Goal: Transaction & Acquisition: Purchase product/service

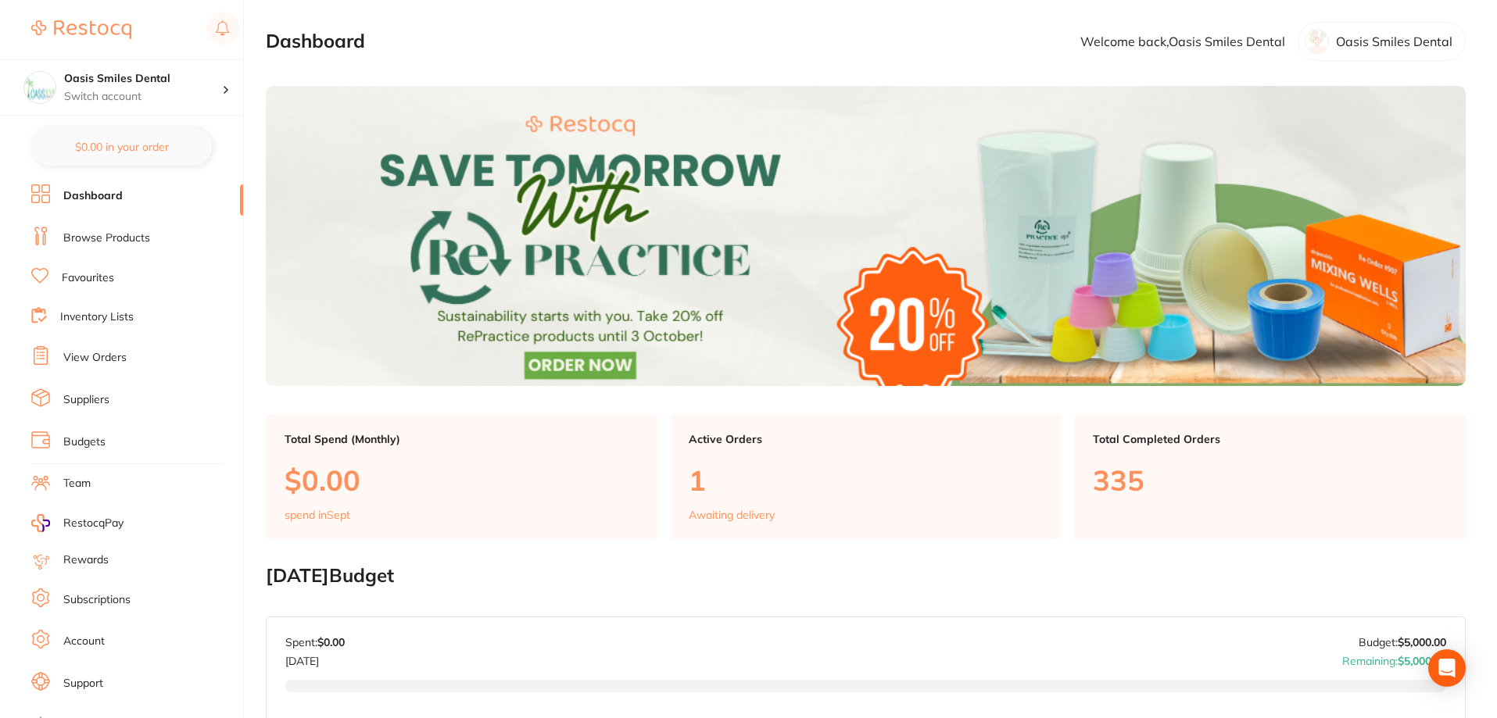
click at [125, 242] on link "Browse Products" at bounding box center [106, 239] width 87 height 16
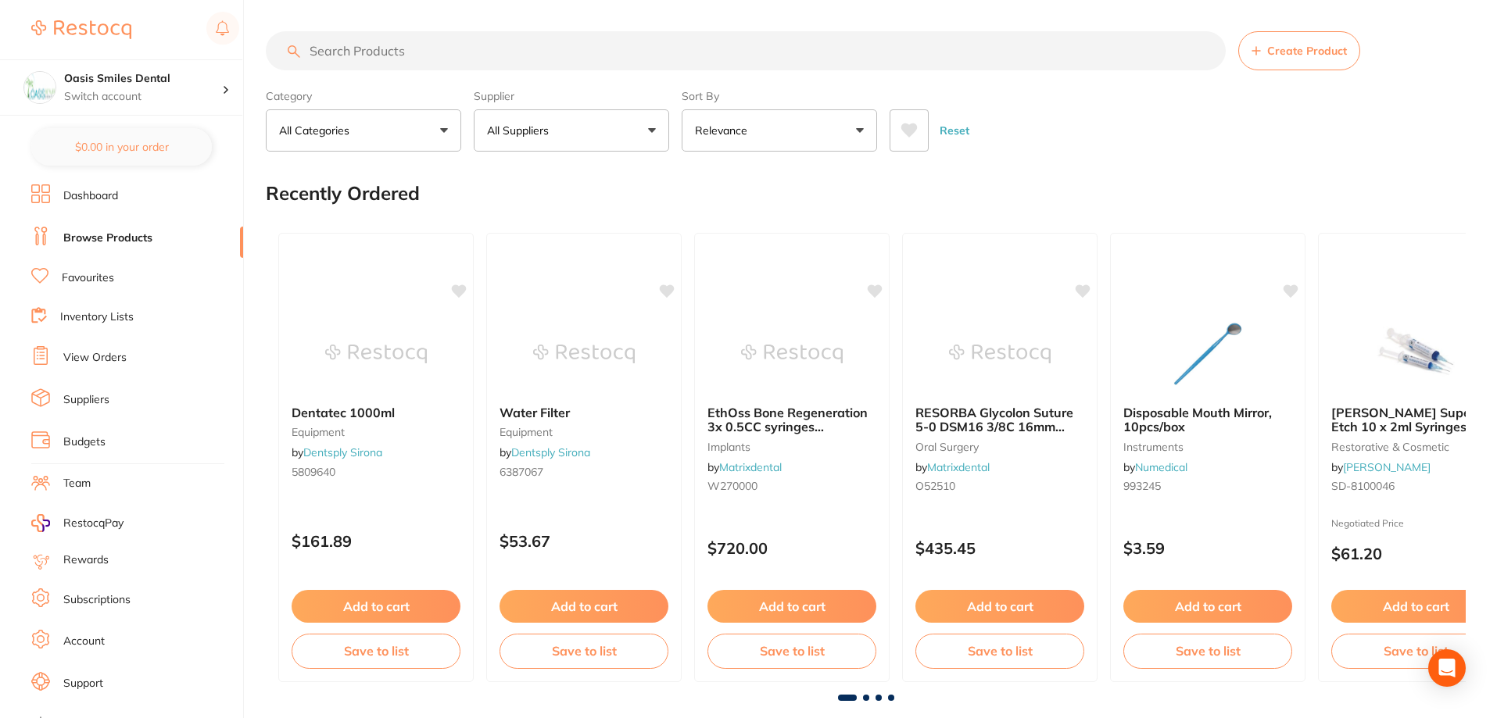
click at [766, 147] on button "Relevance" at bounding box center [779, 130] width 195 height 42
click at [637, 141] on button "All Suppliers" at bounding box center [571, 130] width 195 height 42
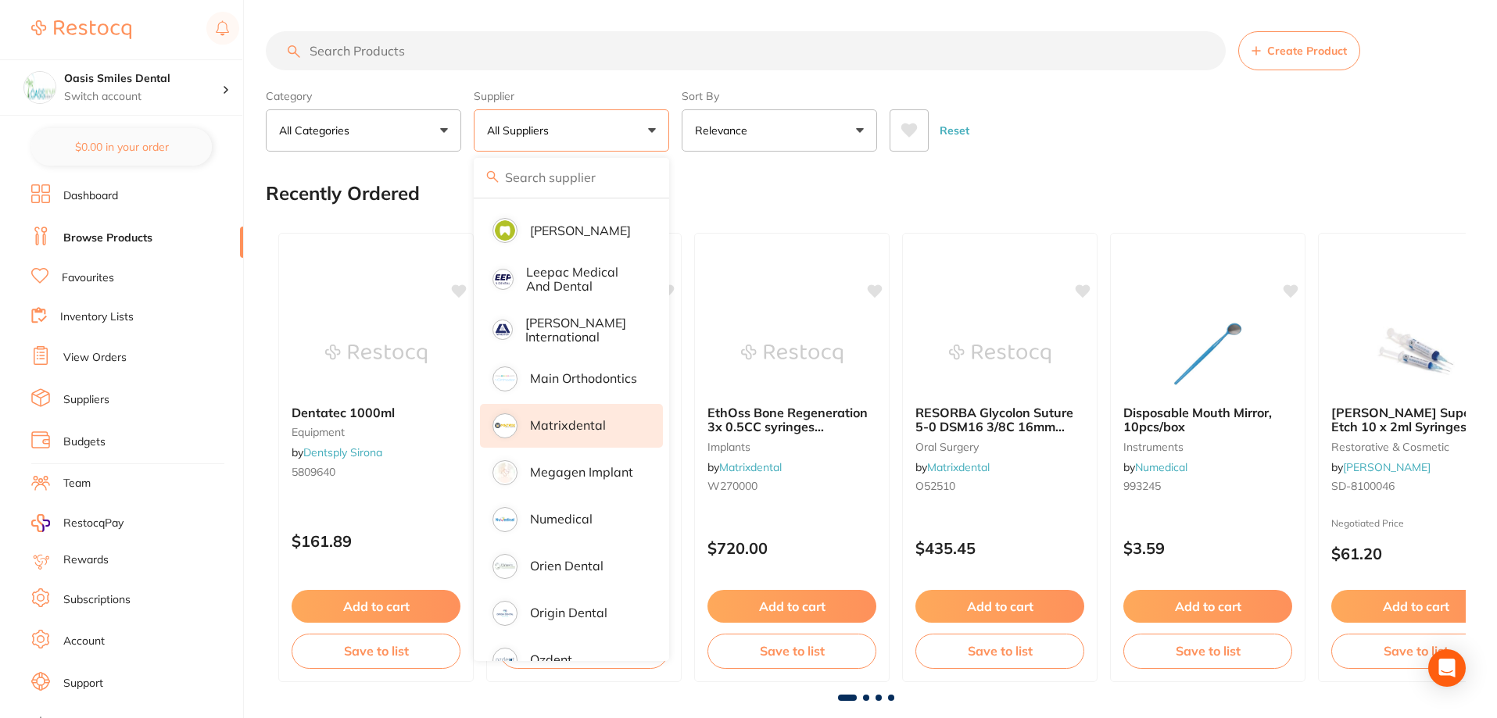
scroll to position [1036, 0]
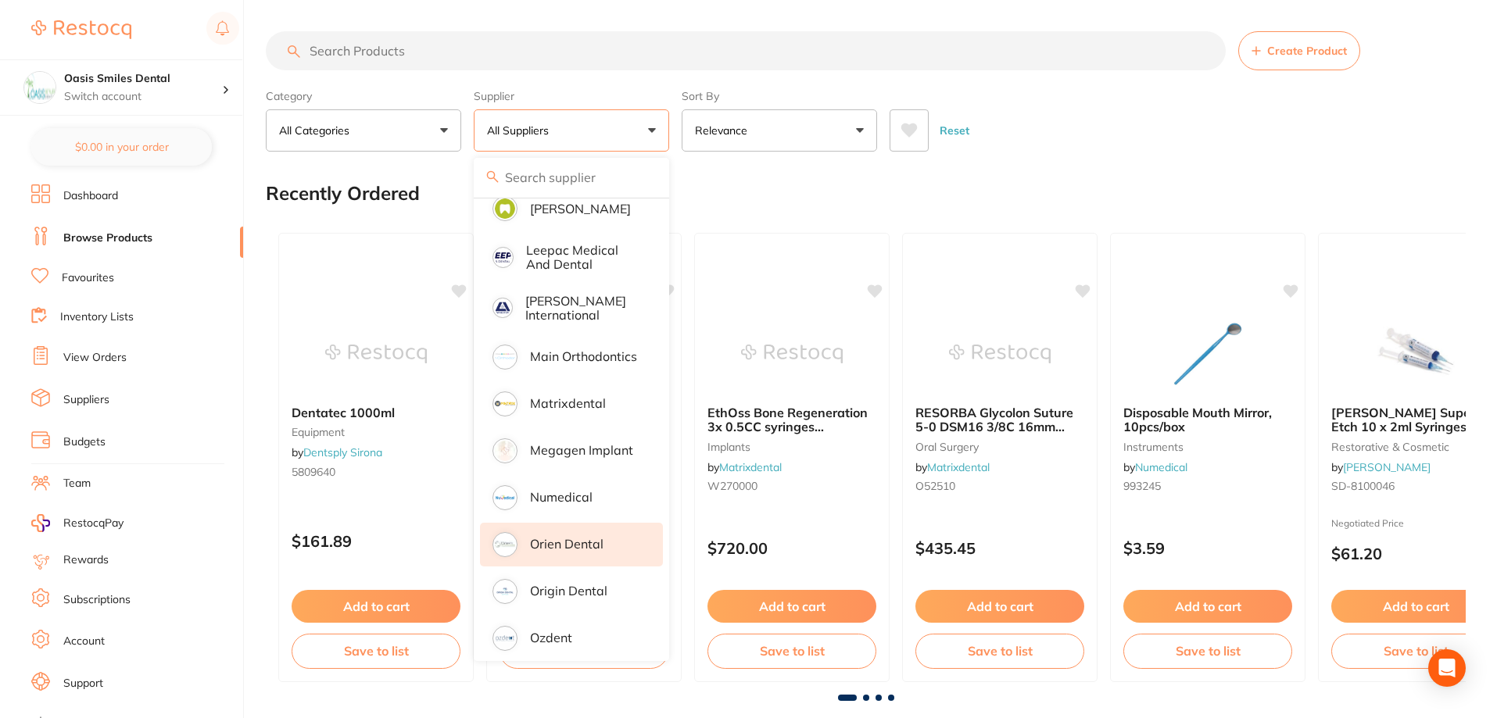
click at [575, 537] on p "Orien dental" at bounding box center [566, 544] width 73 height 14
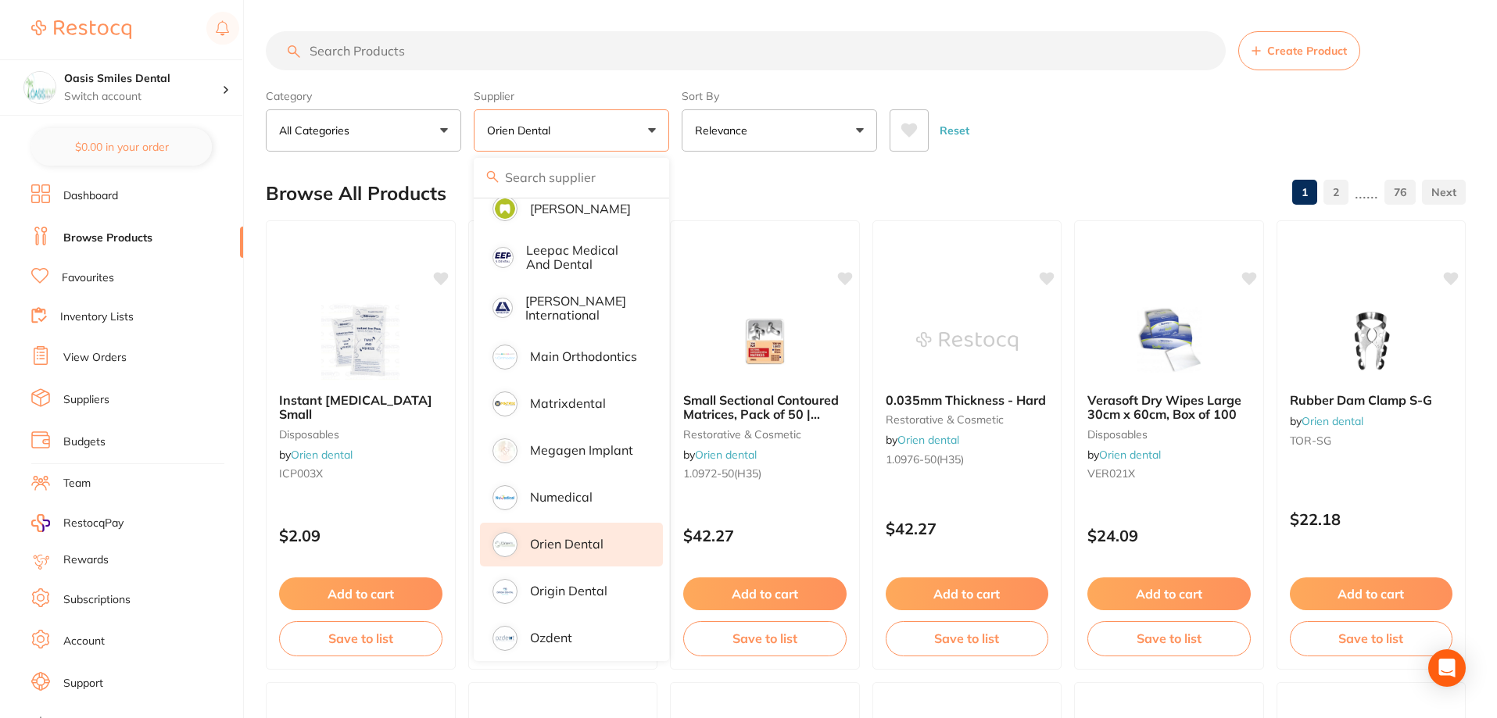
click at [549, 52] on input "search" at bounding box center [746, 50] width 960 height 39
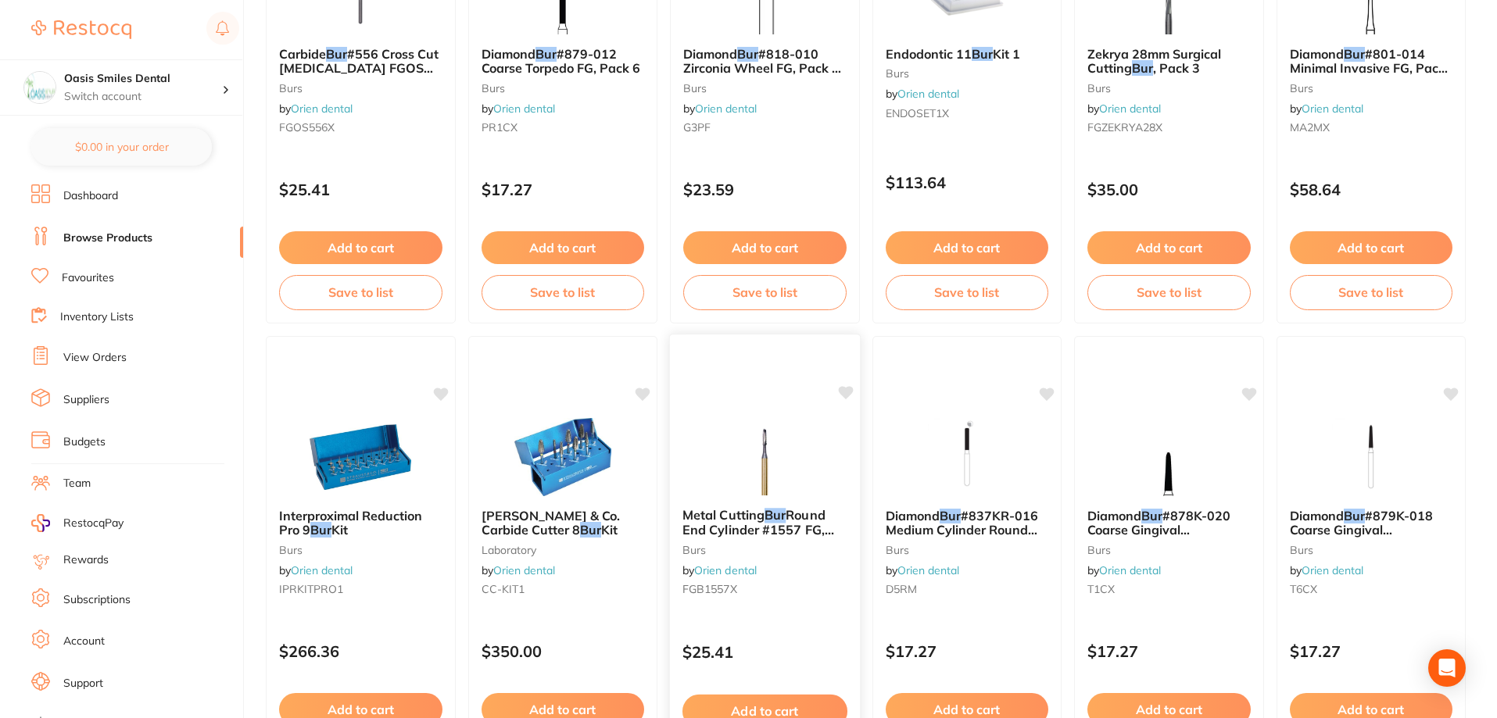
scroll to position [3728, 0]
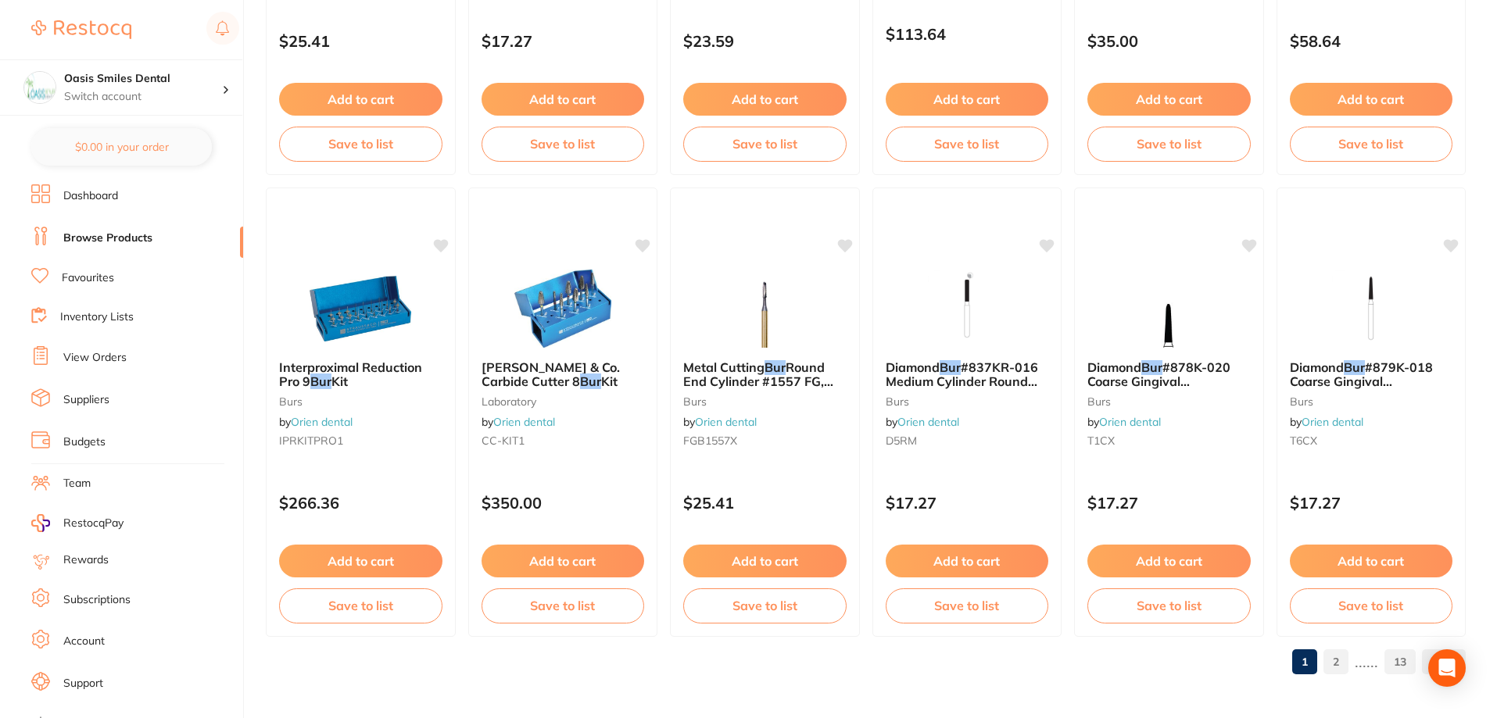
click at [1336, 657] on link "2" at bounding box center [1335, 661] width 25 height 31
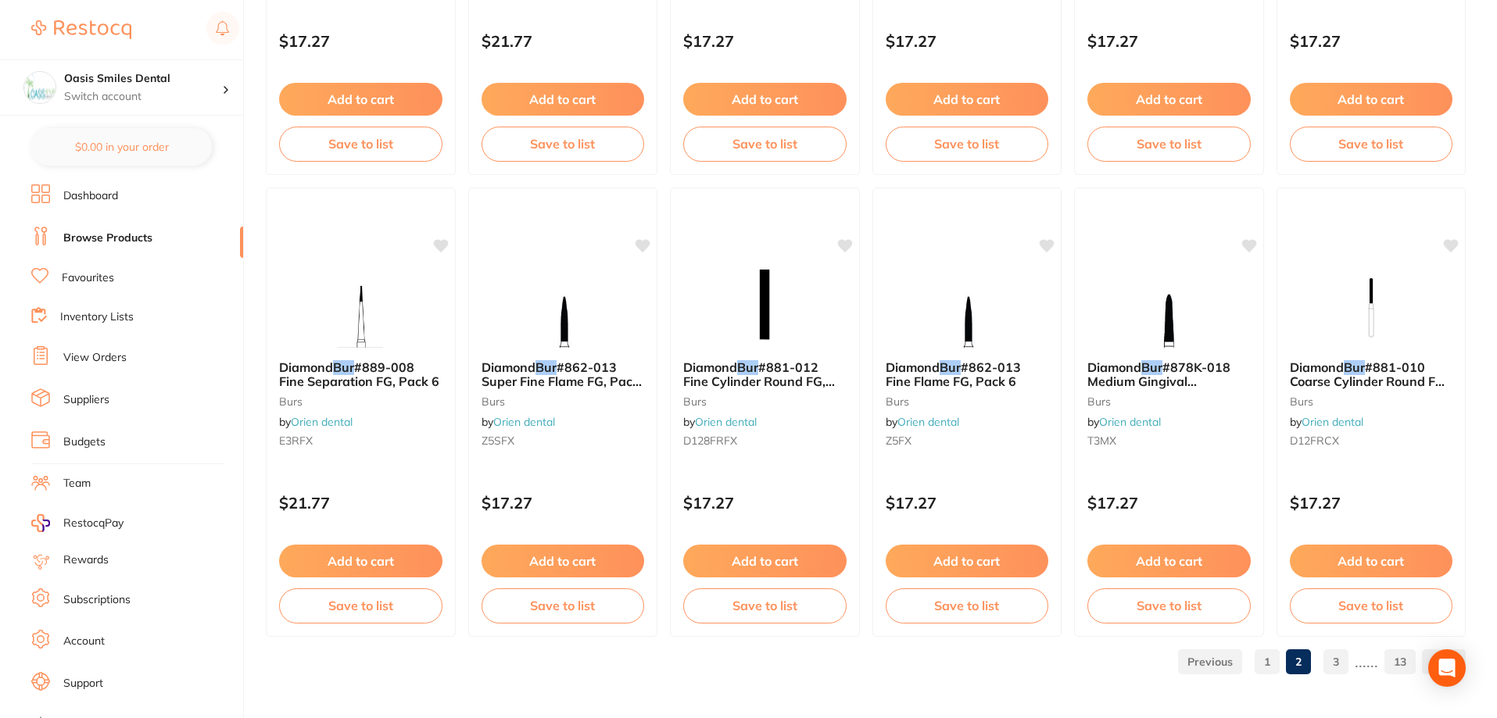
click at [1346, 664] on link "3" at bounding box center [1335, 661] width 25 height 31
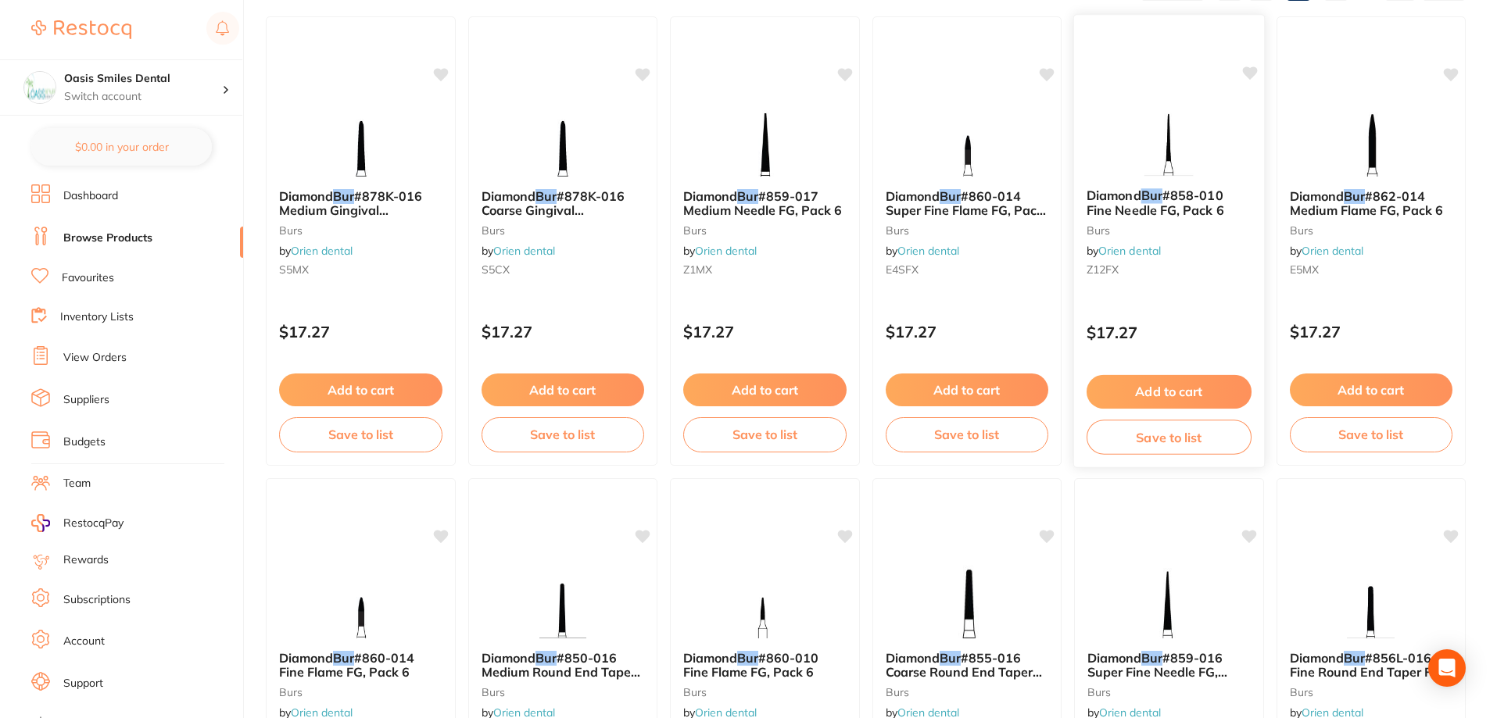
scroll to position [410, 0]
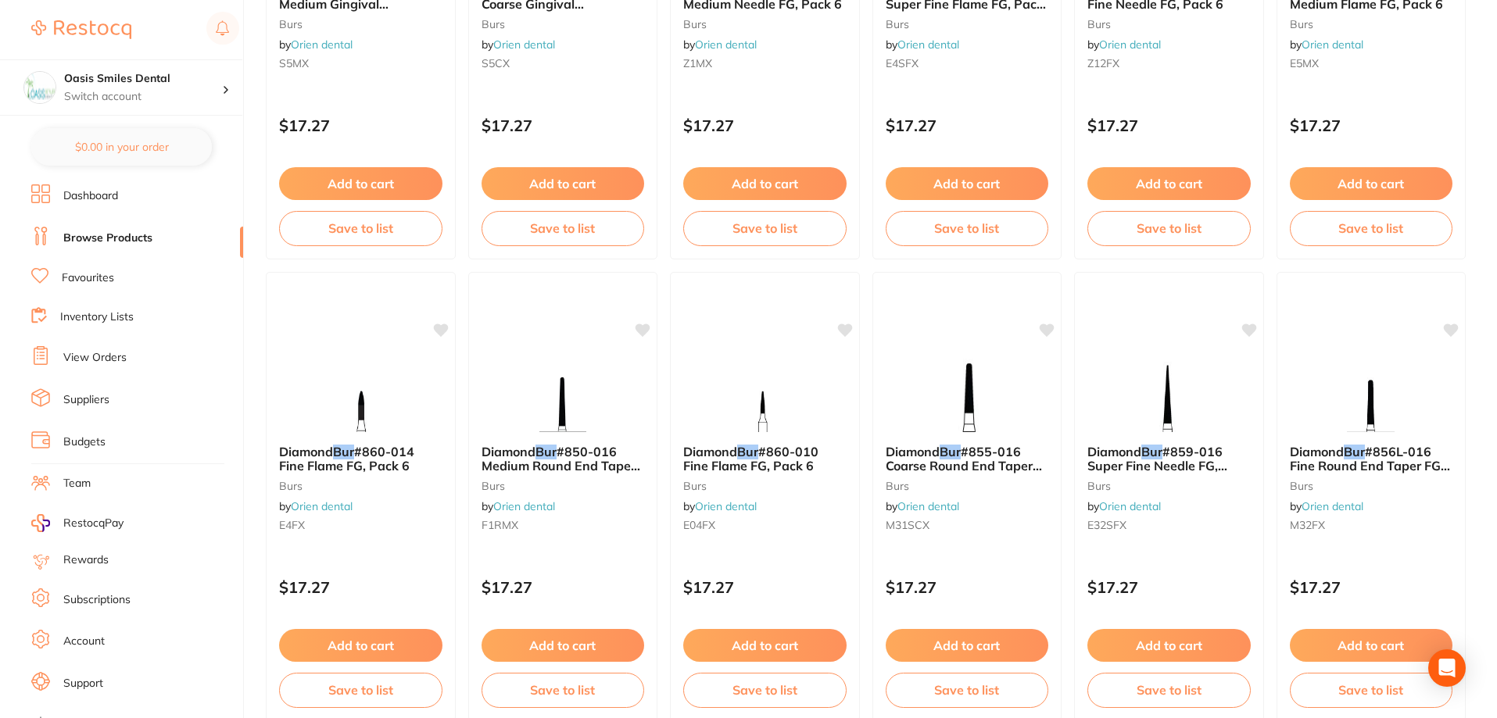
drag, startPoint x: 558, startPoint y: 406, endPoint x: 534, endPoint y: 406, distance: 24.2
click at [524, 408] on img at bounding box center [563, 393] width 102 height 78
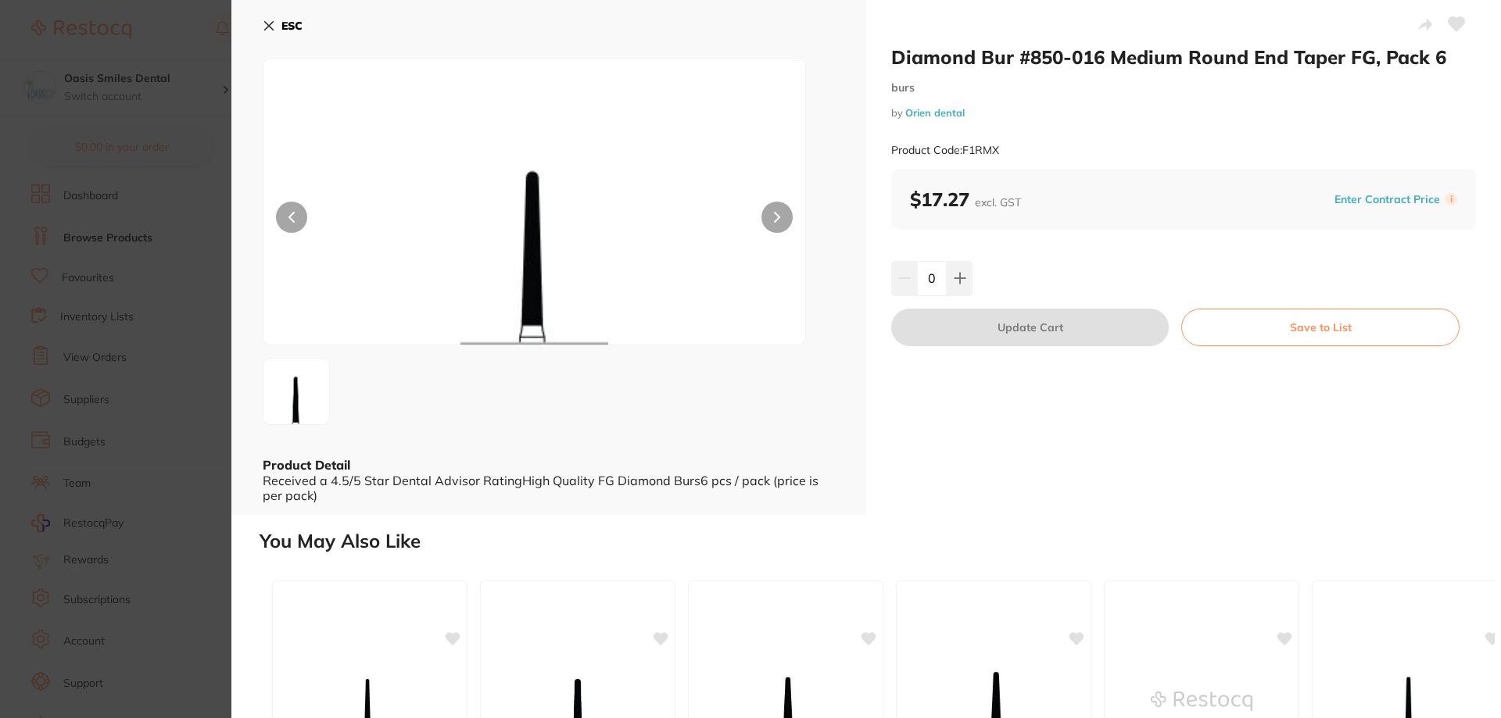
click at [284, 26] on b "ESC" at bounding box center [291, 26] width 21 height 14
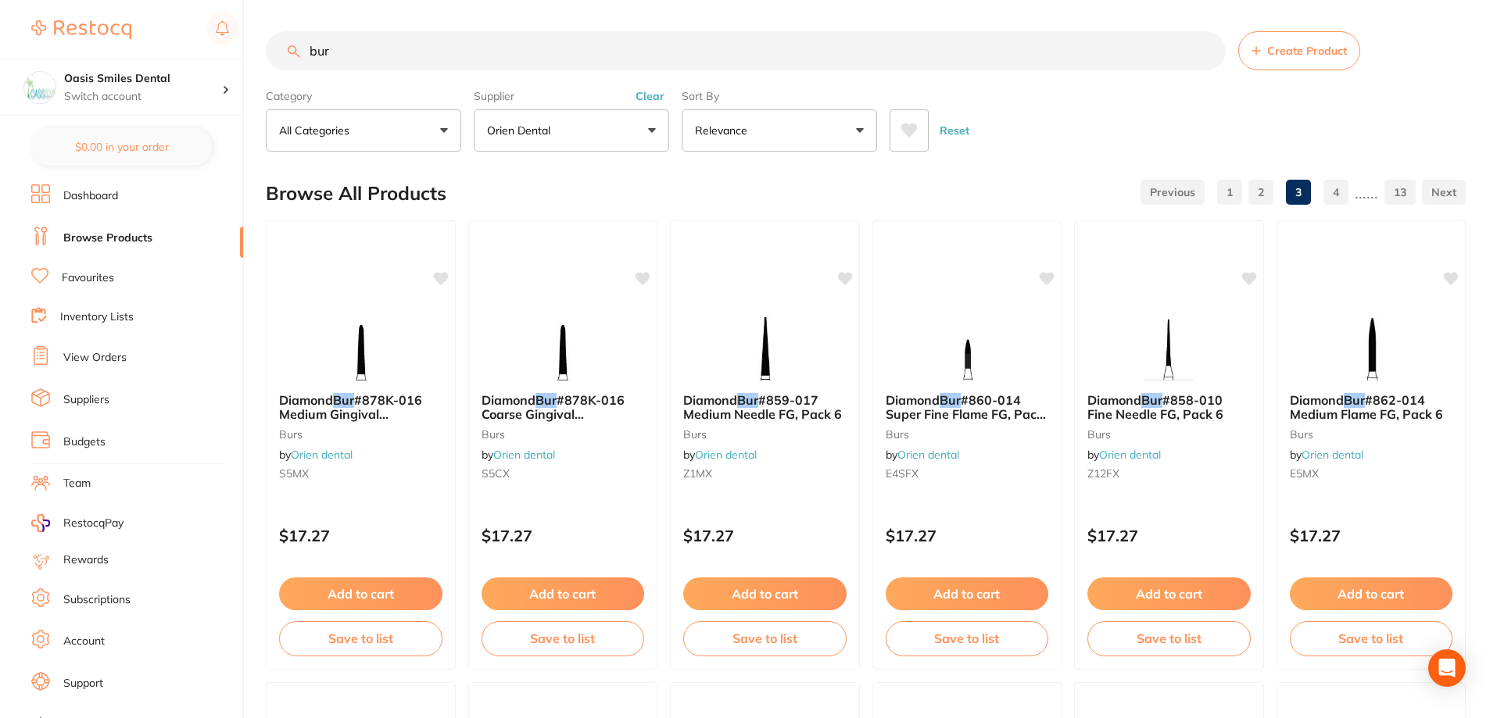
click at [385, 62] on input "bur" at bounding box center [746, 50] width 960 height 39
type input "bur 016"
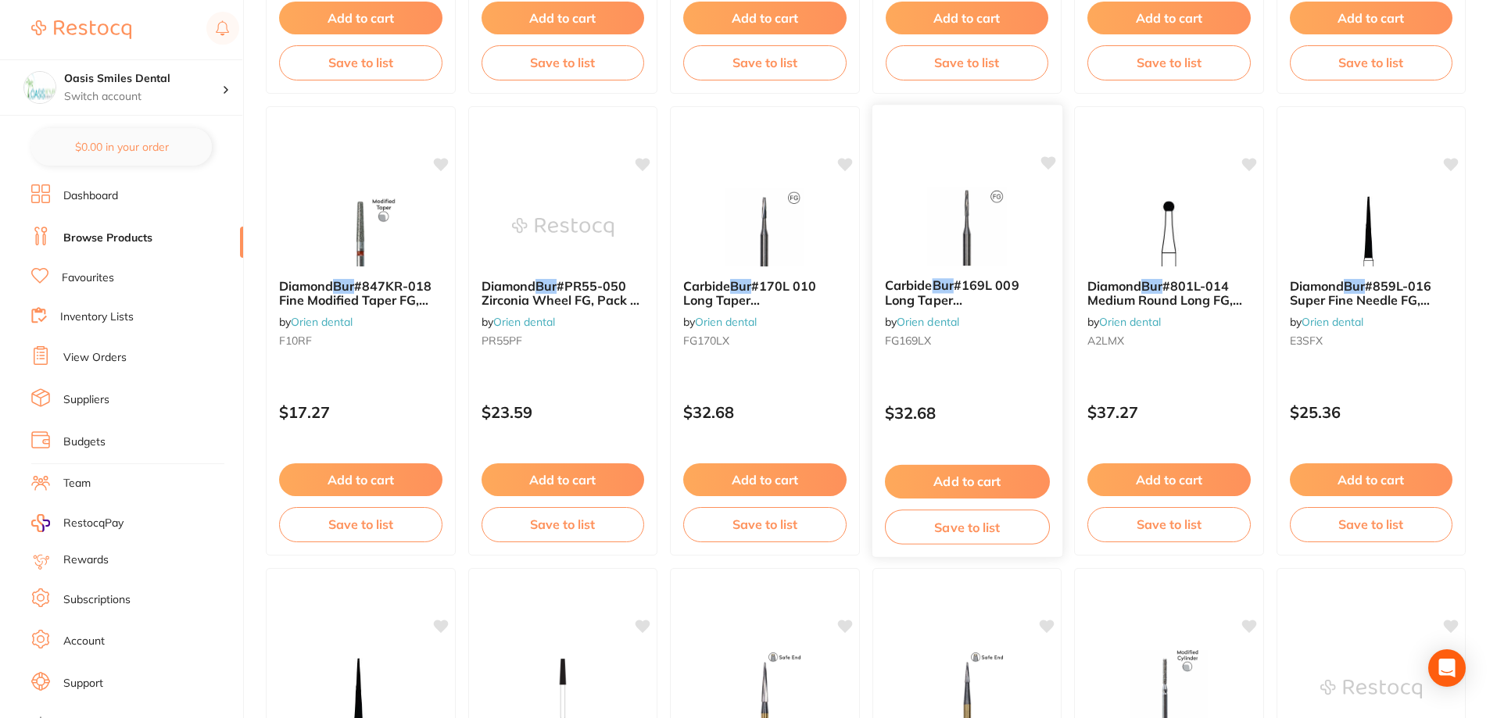
scroll to position [957, 0]
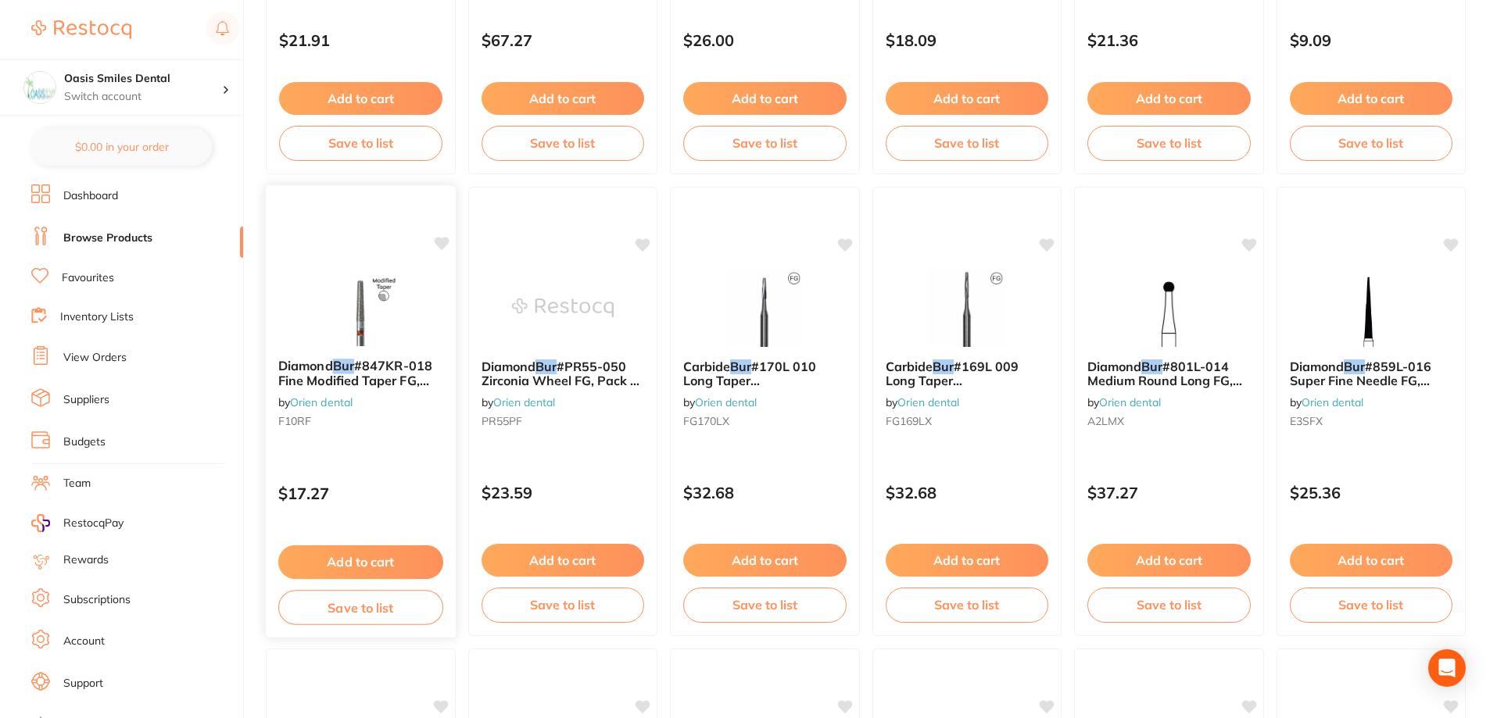
click at [367, 320] on img at bounding box center [361, 306] width 102 height 79
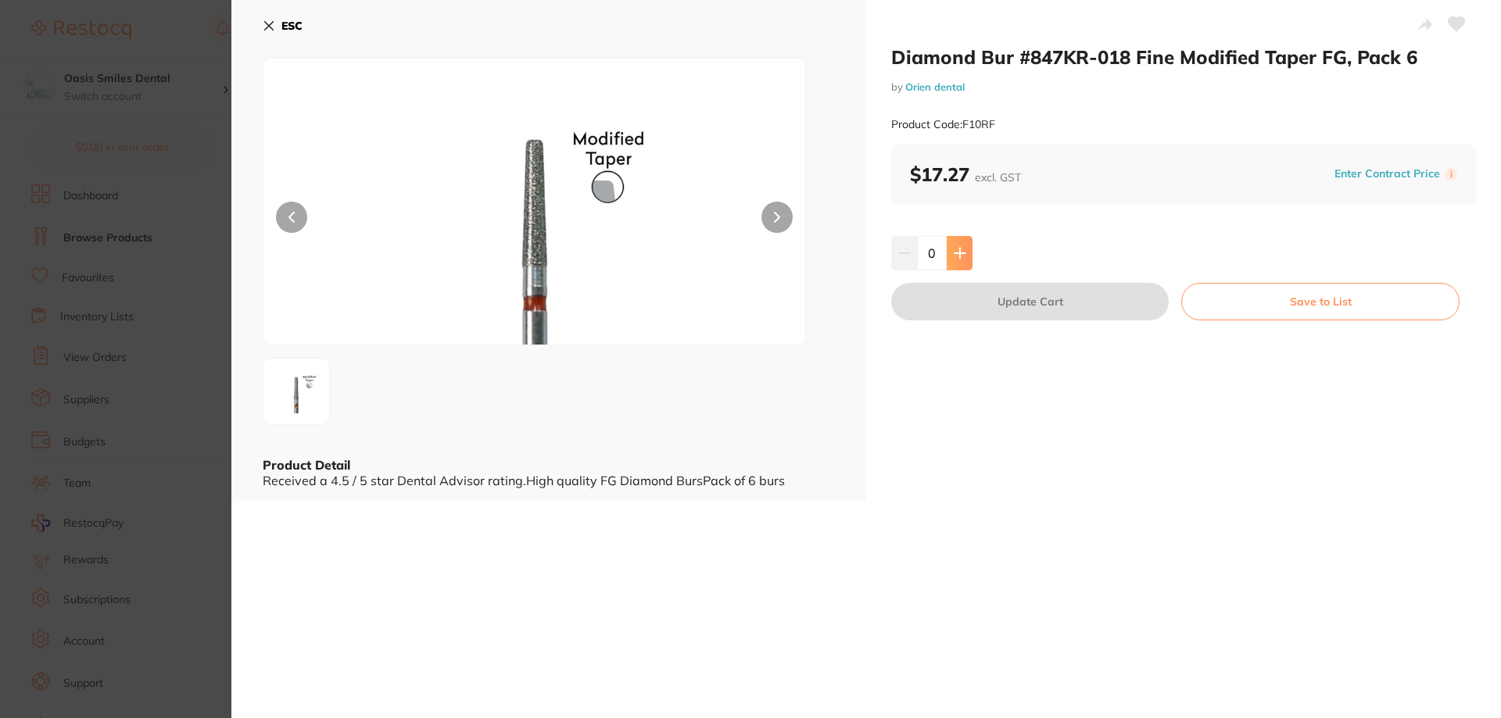
click at [964, 247] on button at bounding box center [959, 253] width 26 height 34
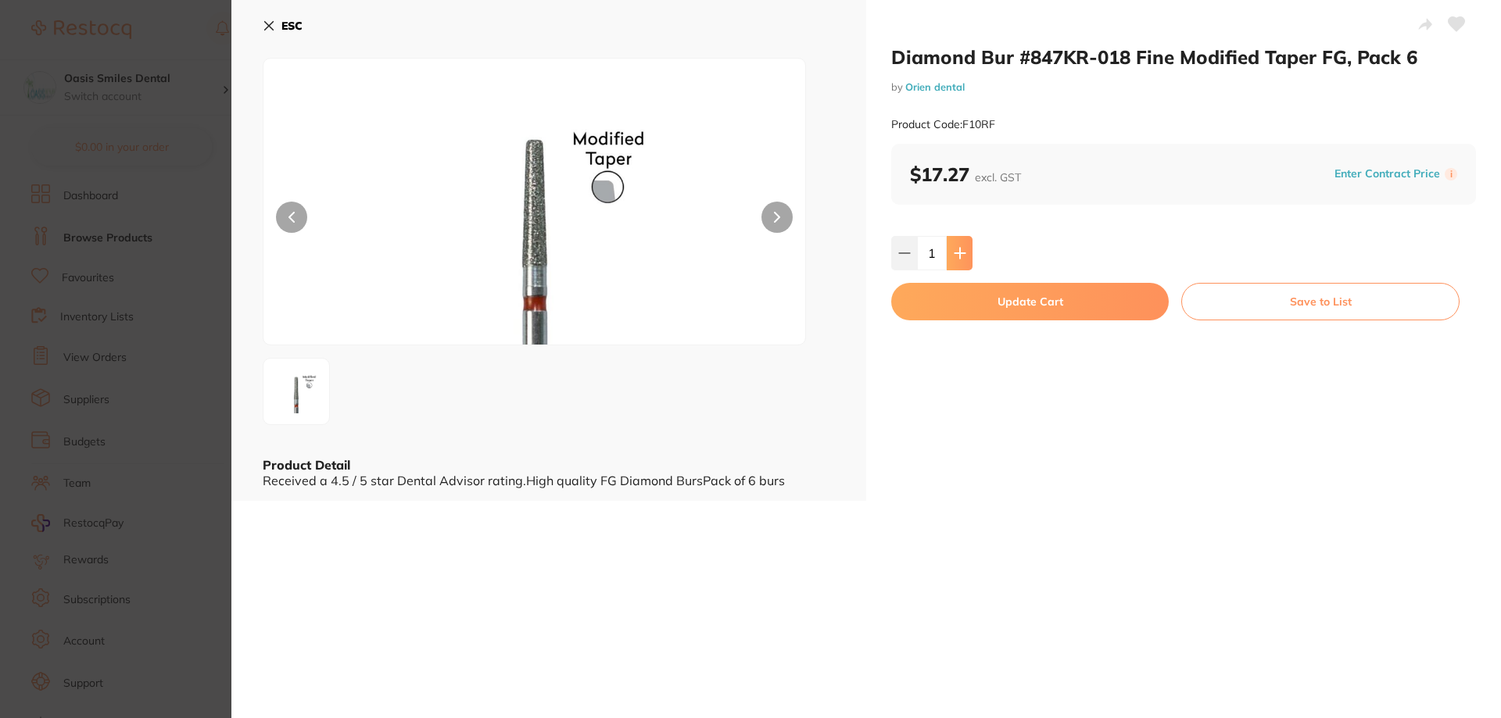
click at [964, 254] on button at bounding box center [959, 253] width 26 height 34
type input "2"
click at [1029, 309] on button "Update Cart" at bounding box center [1029, 302] width 277 height 38
checkbox input "false"
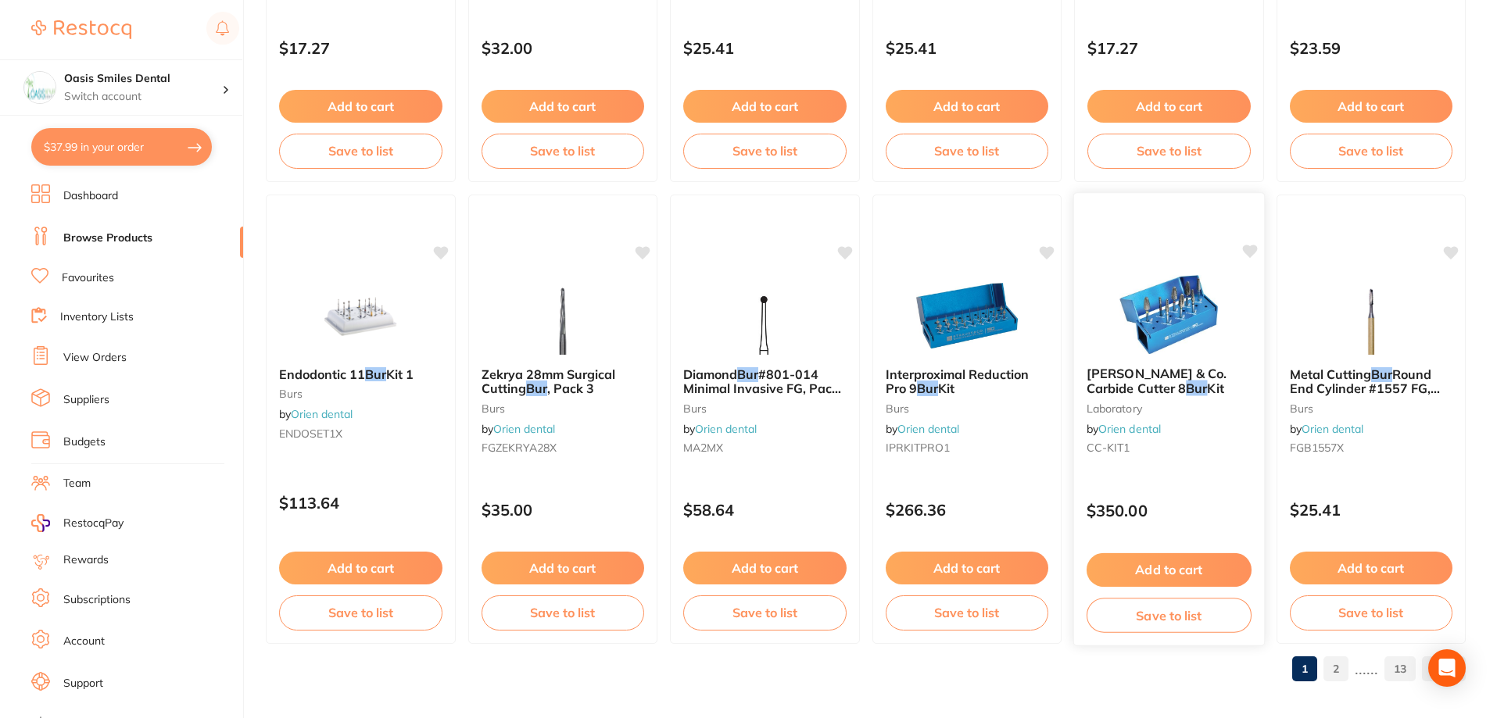
scroll to position [3709, 0]
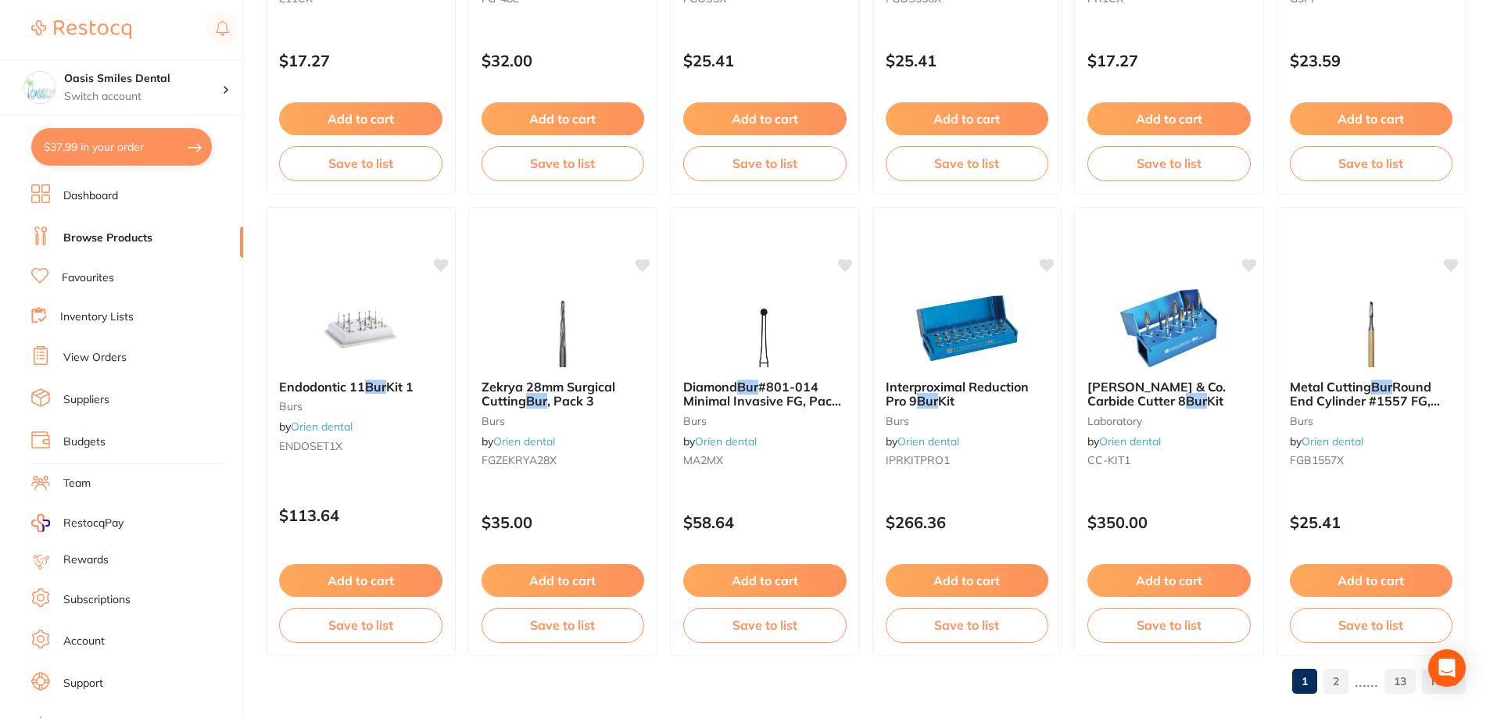
click at [1333, 674] on link "2" at bounding box center [1335, 681] width 25 height 31
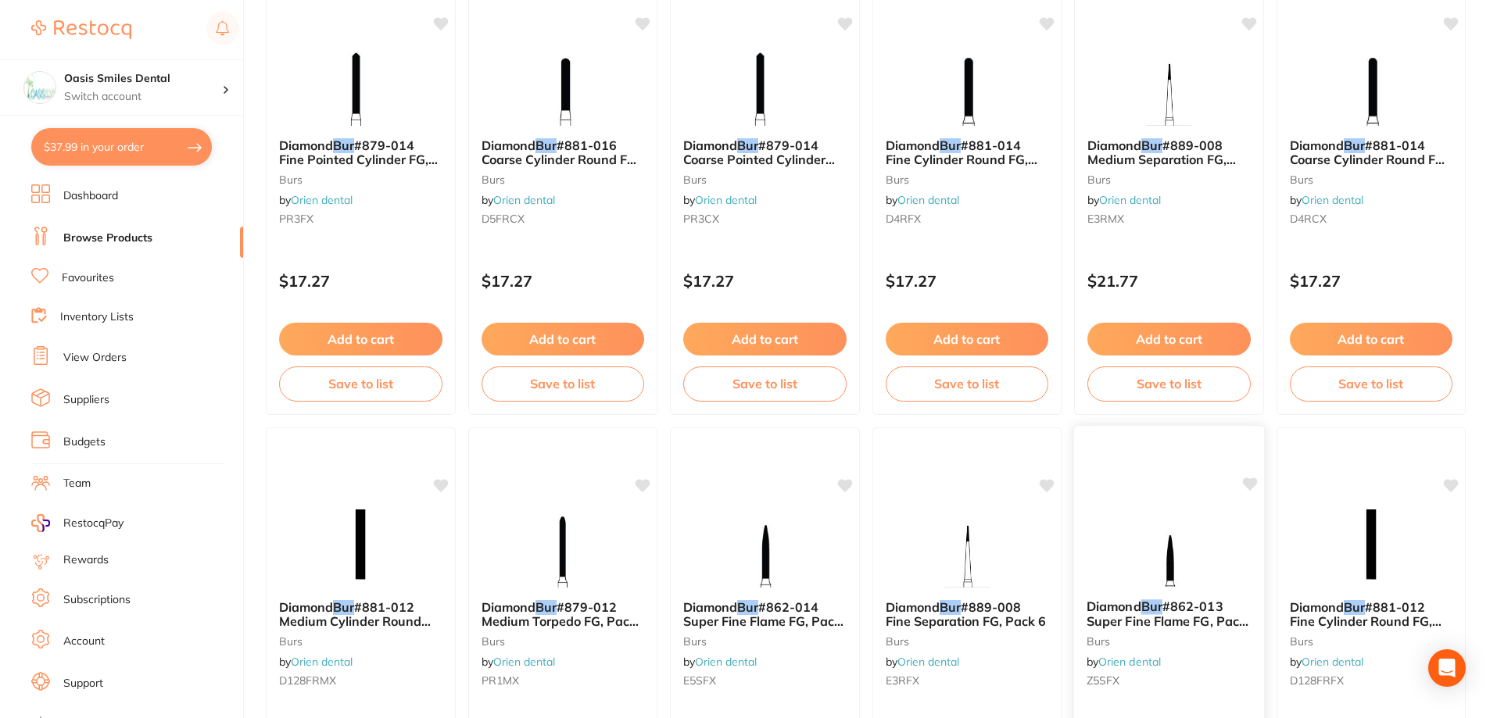
scroll to position [3728, 0]
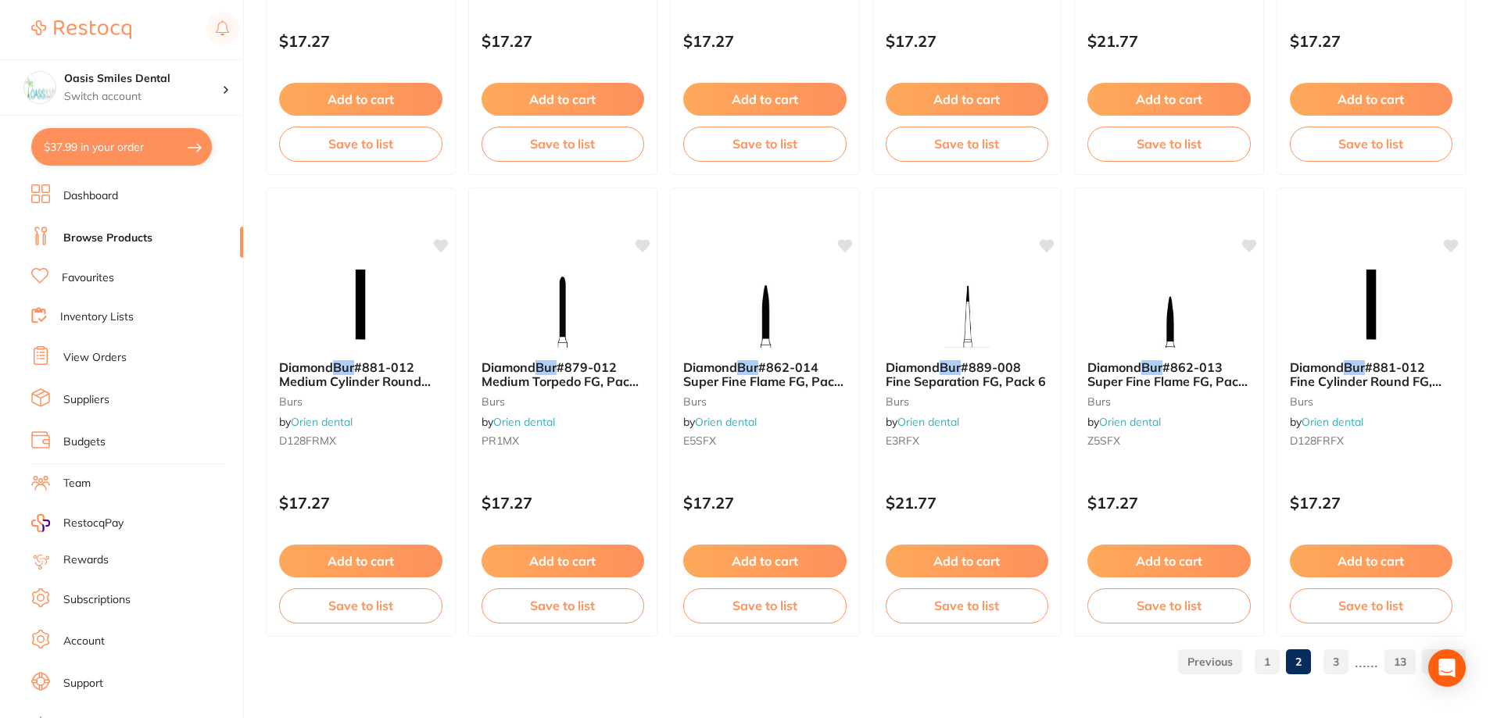
click at [1336, 667] on link "3" at bounding box center [1335, 661] width 25 height 31
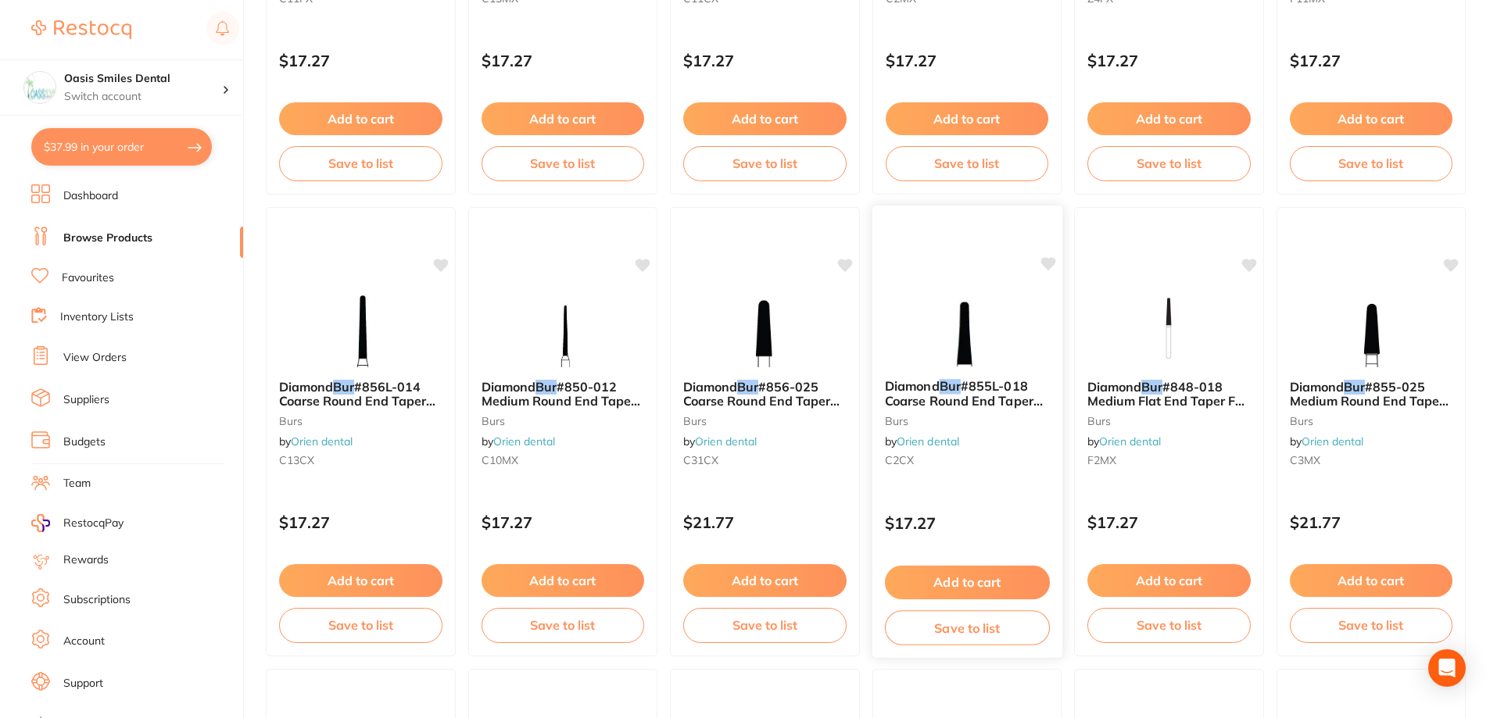
scroll to position [3244, 0]
